Goal: Navigation & Orientation: Go to known website

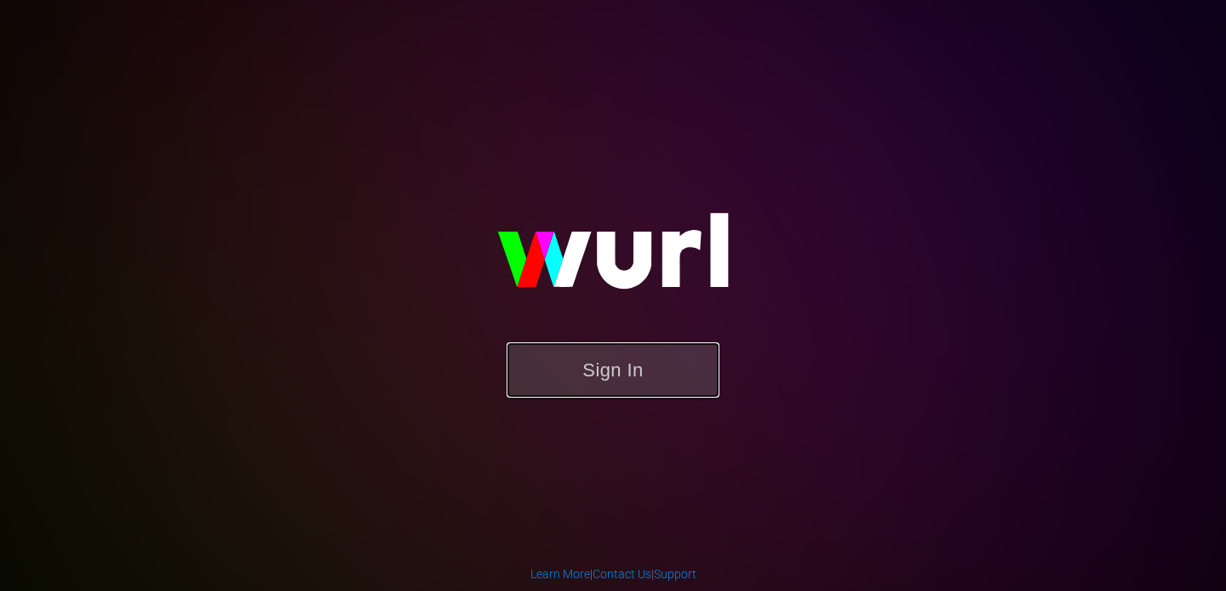
click at [592, 388] on button "Sign In" at bounding box center [612, 369] width 213 height 55
